Goal: Task Accomplishment & Management: Use online tool/utility

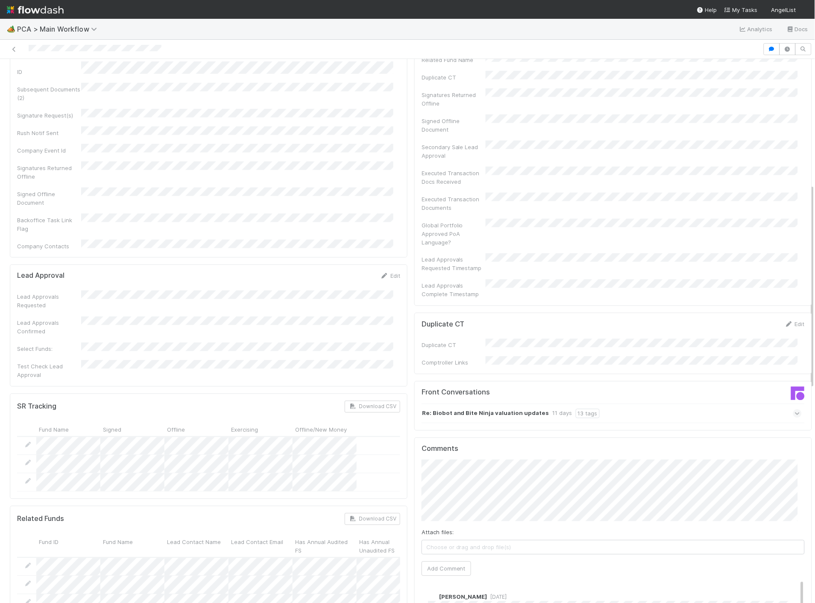
scroll to position [334, 0]
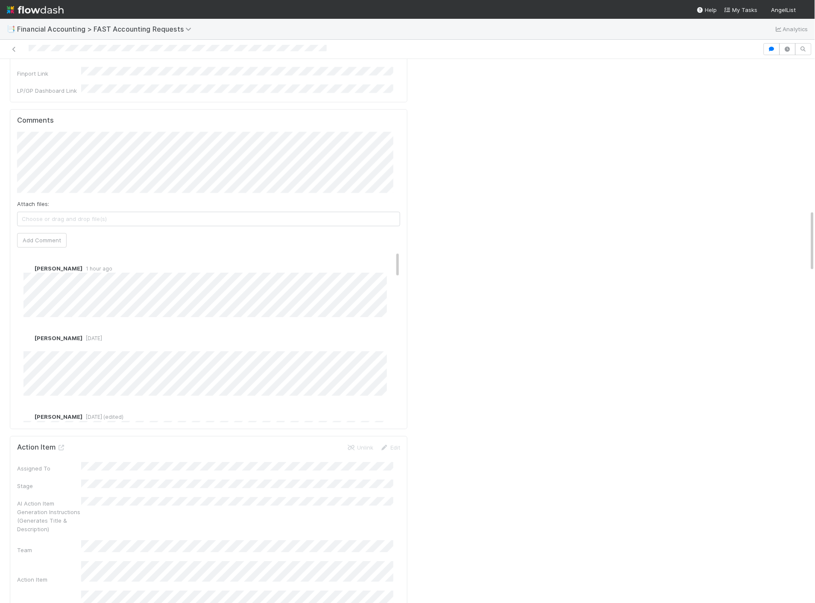
scroll to position [1281, 0]
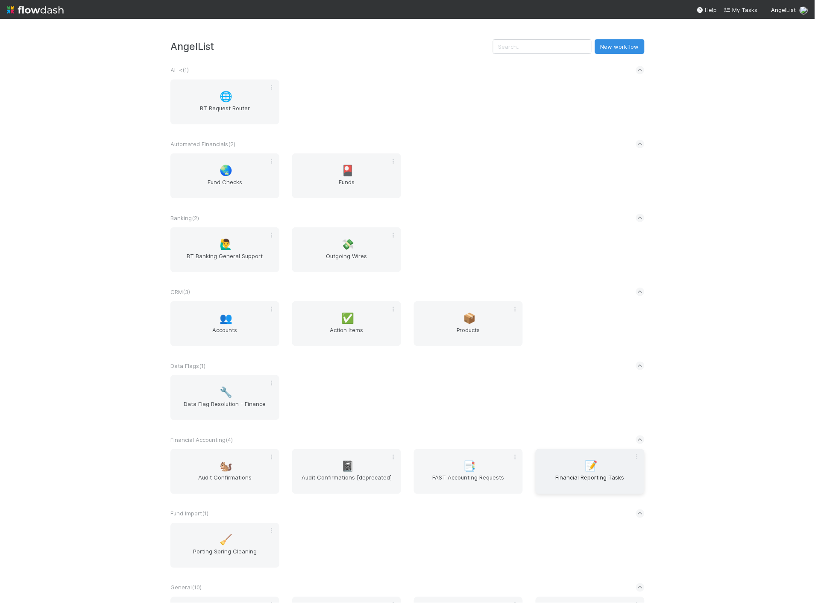
click at [615, 477] on span "Financial Reporting Tasks" at bounding box center [590, 481] width 102 height 17
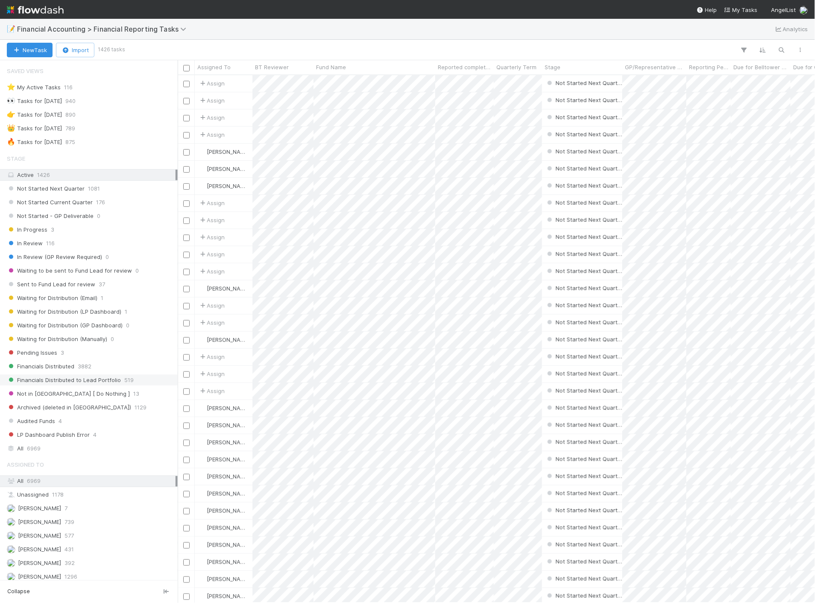
scroll to position [520, 630]
click at [65, 549] on div "Jacob Luna 431" at bounding box center [91, 549] width 169 height 11
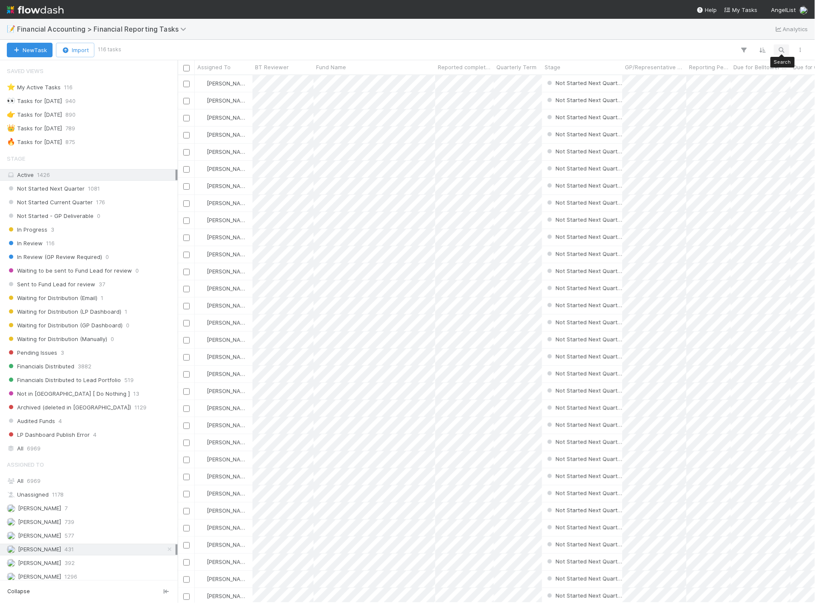
scroll to position [520, 630]
drag, startPoint x: 79, startPoint y: 447, endPoint x: 116, endPoint y: 436, distance: 38.0
click at [79, 447] on div "All 6969" at bounding box center [91, 448] width 169 height 11
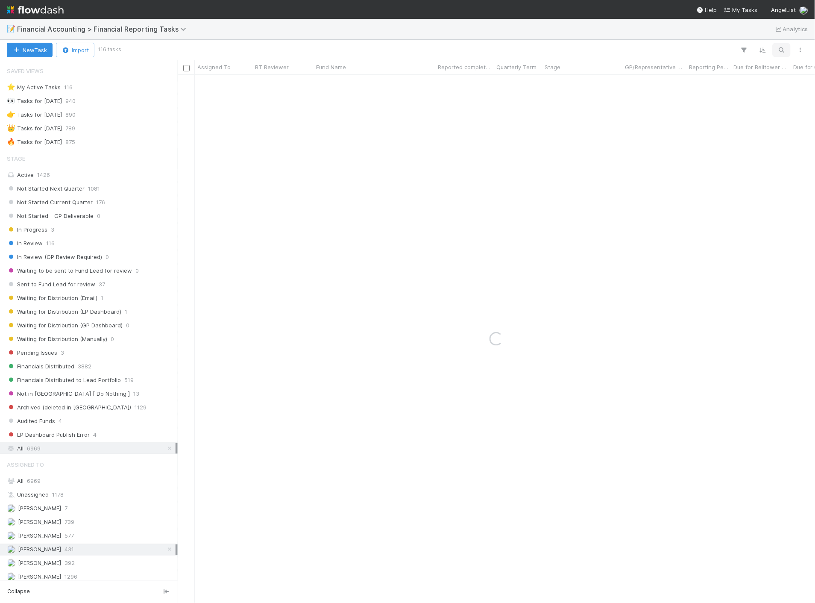
click at [780, 53] on button "button" at bounding box center [781, 49] width 15 height 11
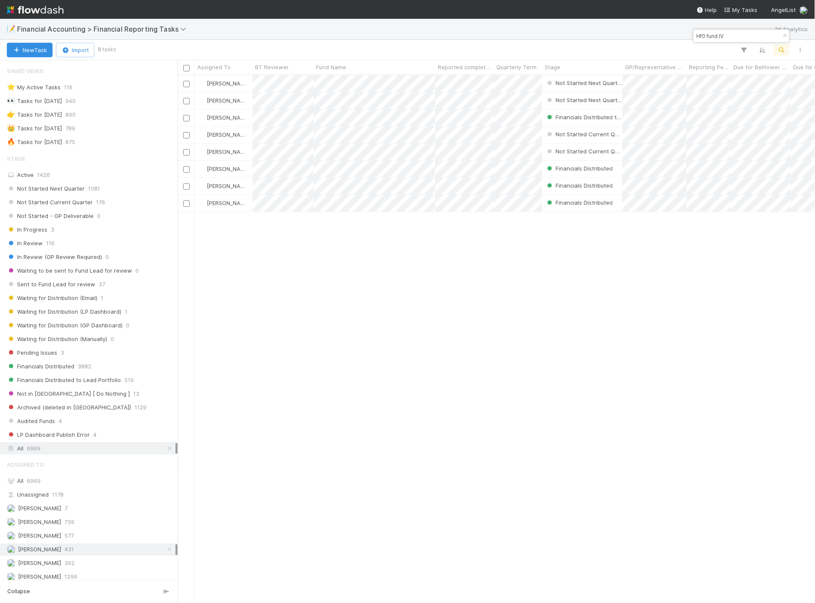
scroll to position [520, 630]
type input "Hf0 fund IV"
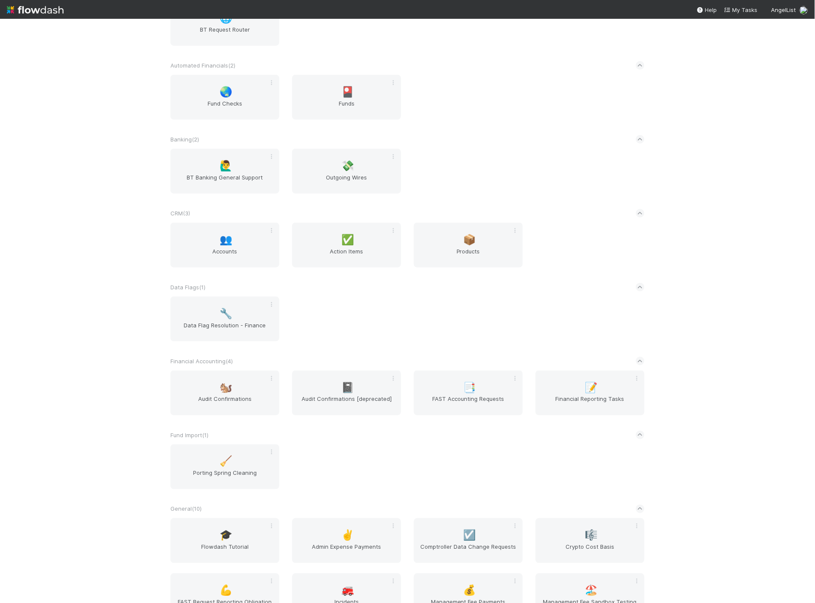
scroll to position [142, 0]
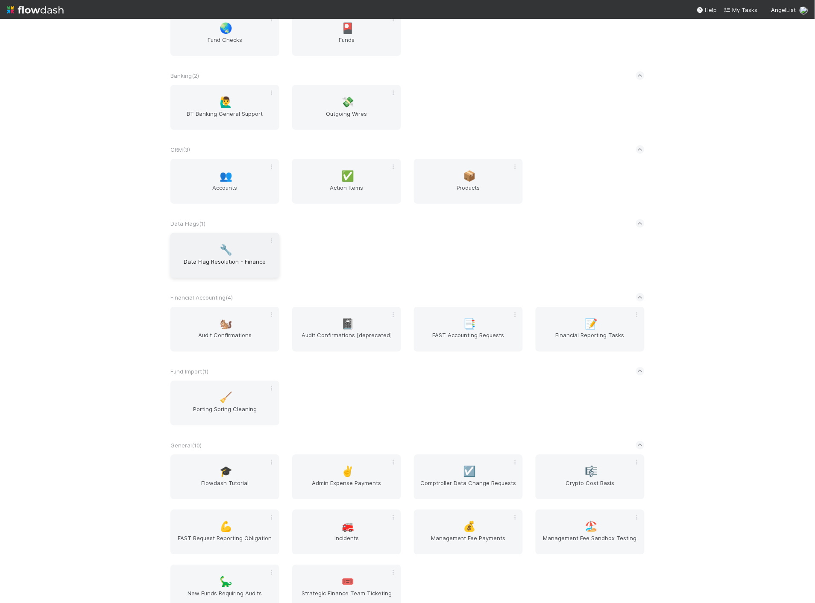
click at [249, 266] on span "Data Flag Resolution - Finance" at bounding box center [225, 265] width 102 height 17
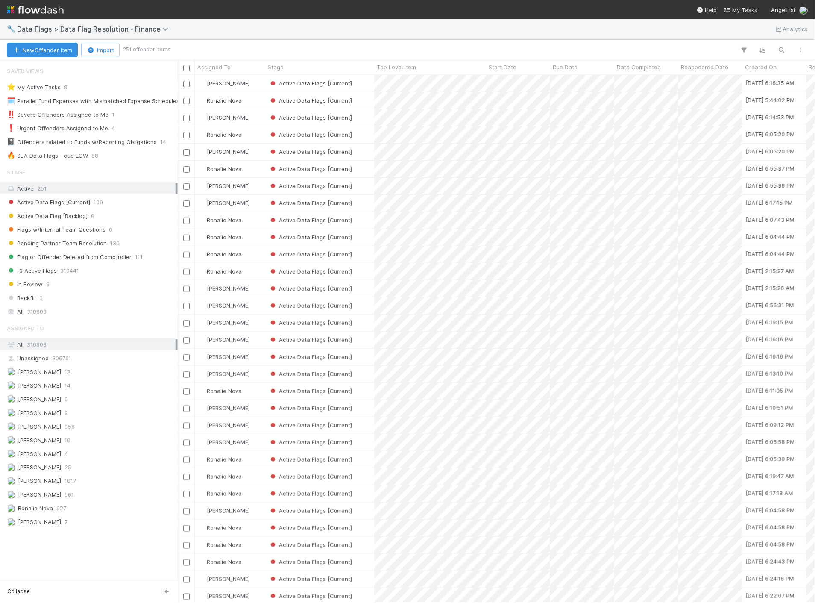
scroll to position [520, 630]
click at [21, 3] on img at bounding box center [35, 10] width 57 height 15
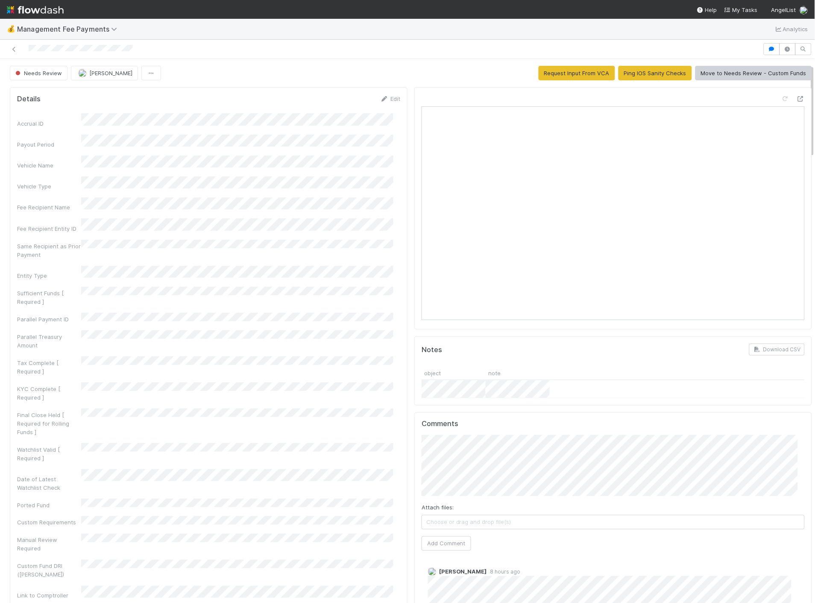
scroll to position [95, 0]
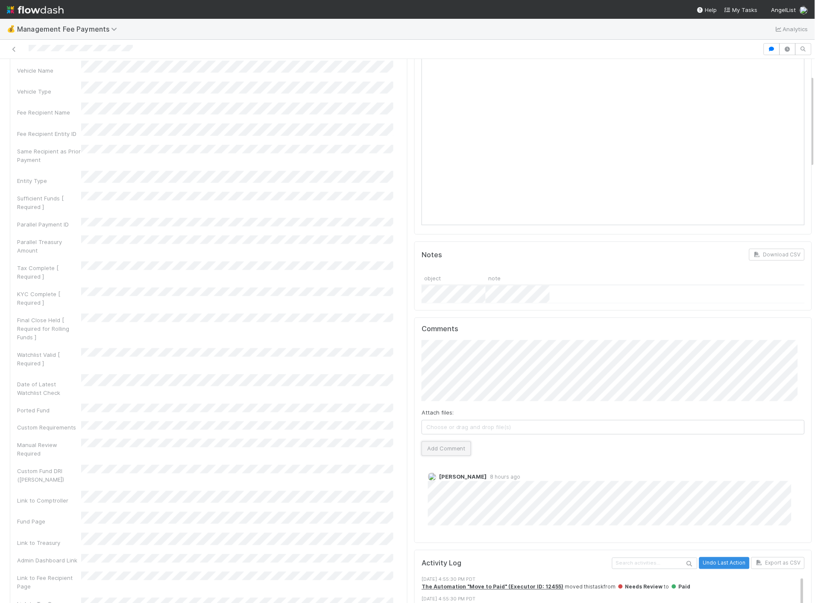
click at [454, 451] on button "Add Comment" at bounding box center [447, 448] width 50 height 15
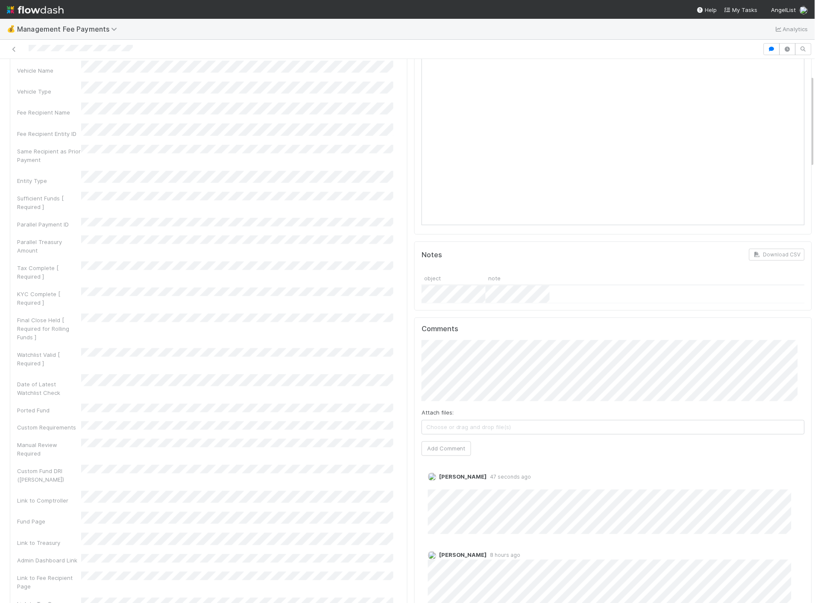
click at [33, 13] on img at bounding box center [35, 10] width 57 height 15
